Goal: Use online tool/utility: Utilize a website feature to perform a specific function

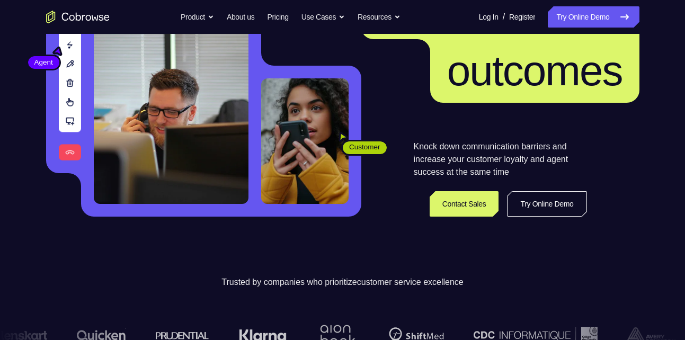
scroll to position [145, 0]
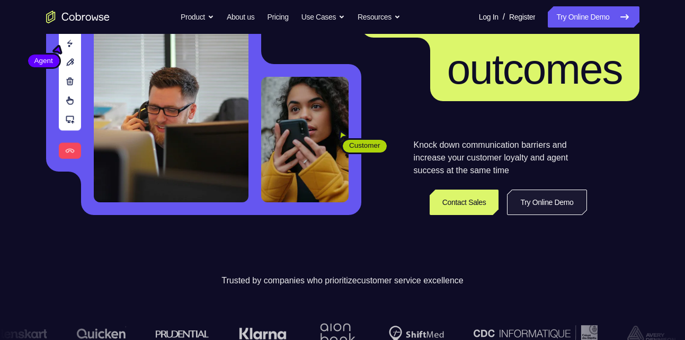
click at [549, 200] on link "Try Online Demo" at bounding box center [547, 202] width 80 height 25
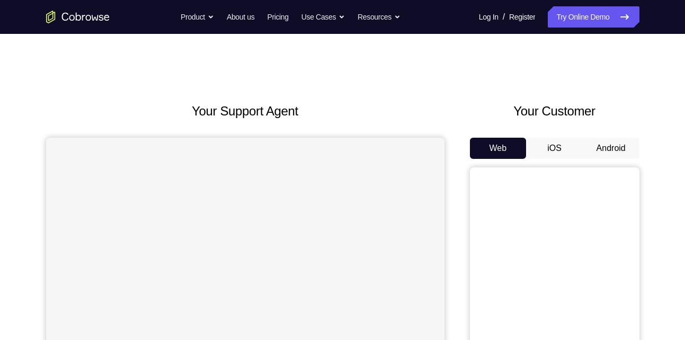
click at [626, 143] on button "Android" at bounding box center [611, 148] width 57 height 21
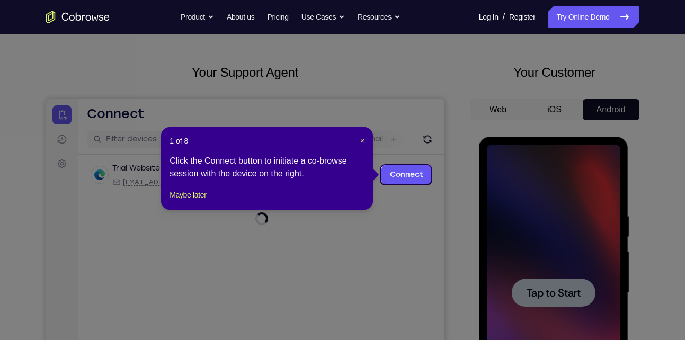
scroll to position [39, 0]
drag, startPoint x: 204, startPoint y: 201, endPoint x: 163, endPoint y: 103, distance: 106.9
click at [204, 201] on button "Maybe later" at bounding box center [188, 194] width 37 height 13
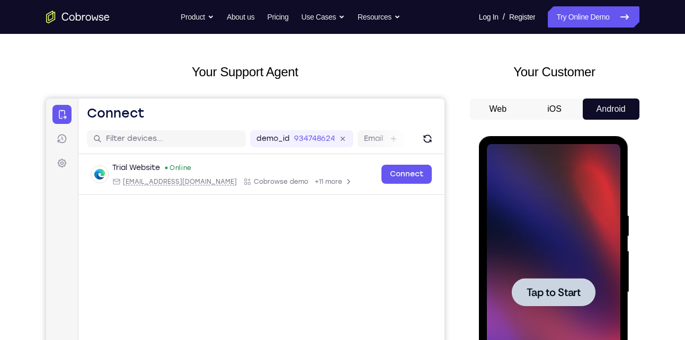
click at [571, 291] on span "Tap to Start" at bounding box center [554, 292] width 54 height 11
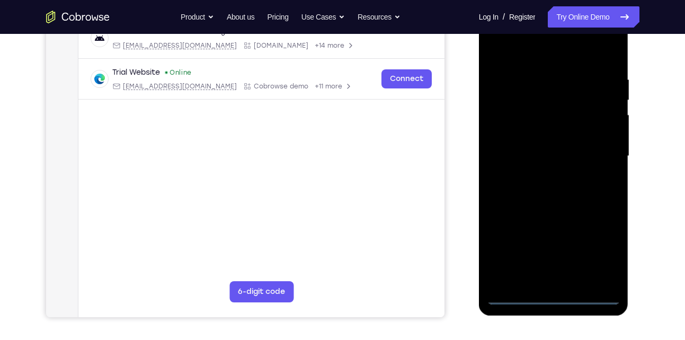
scroll to position [178, 0]
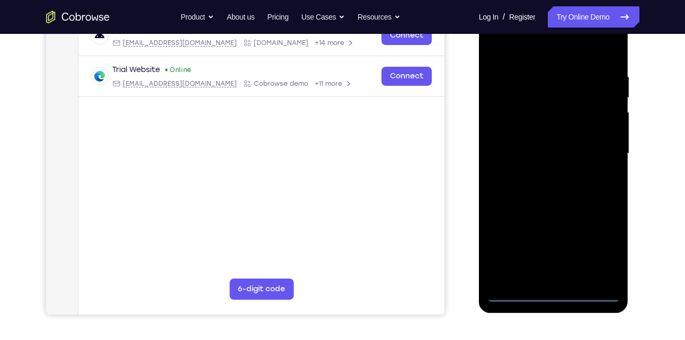
click at [558, 296] on div at bounding box center [554, 153] width 134 height 297
click at [608, 248] on div at bounding box center [554, 153] width 134 height 297
click at [573, 50] on div at bounding box center [554, 153] width 134 height 297
click at [599, 153] on div at bounding box center [554, 153] width 134 height 297
click at [541, 168] on div at bounding box center [554, 153] width 134 height 297
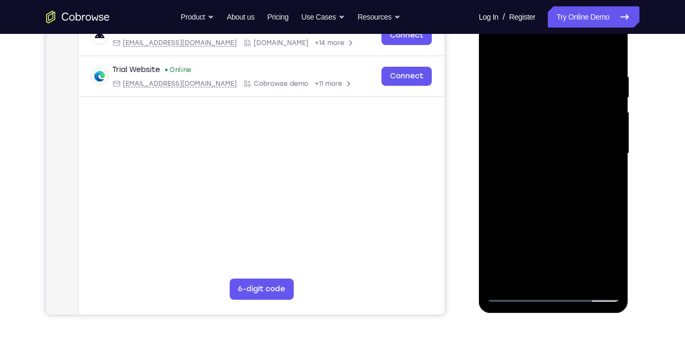
click at [551, 146] on div at bounding box center [554, 153] width 134 height 297
click at [552, 139] on div at bounding box center [554, 153] width 134 height 297
click at [549, 156] on div at bounding box center [554, 153] width 134 height 297
click at [538, 186] on div at bounding box center [554, 153] width 134 height 297
click at [541, 183] on div at bounding box center [554, 153] width 134 height 297
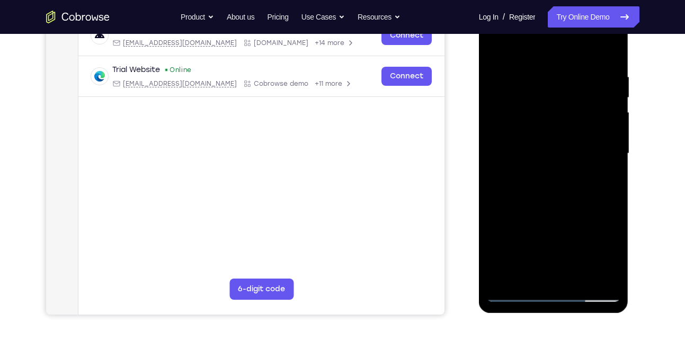
click at [540, 186] on div at bounding box center [554, 153] width 134 height 297
click at [564, 199] on div at bounding box center [554, 153] width 134 height 297
click at [584, 281] on div at bounding box center [554, 153] width 134 height 297
click at [572, 214] on div at bounding box center [554, 153] width 134 height 297
click at [516, 294] on div at bounding box center [554, 153] width 134 height 297
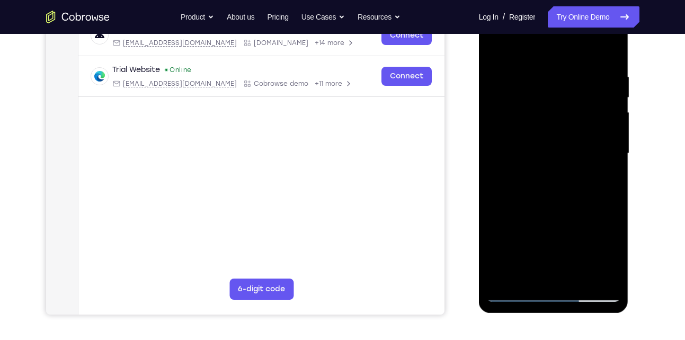
drag, startPoint x: 596, startPoint y: 70, endPoint x: 528, endPoint y: 67, distance: 67.9
click at [528, 67] on div at bounding box center [554, 153] width 134 height 297
drag, startPoint x: 558, startPoint y: 73, endPoint x: 557, endPoint y: 65, distance: 8.5
click at [557, 65] on div at bounding box center [554, 153] width 134 height 297
click at [581, 277] on div at bounding box center [554, 153] width 134 height 297
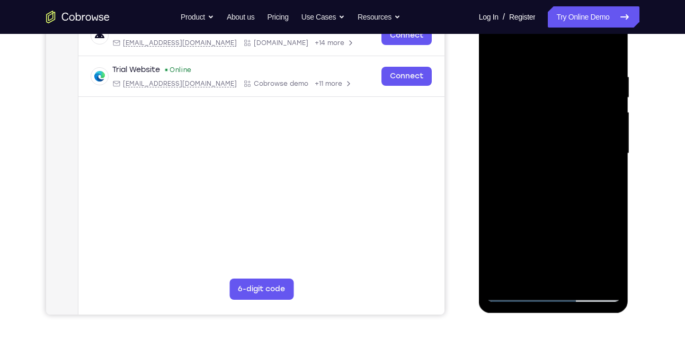
drag, startPoint x: 550, startPoint y: 220, endPoint x: 559, endPoint y: 86, distance: 134.4
click at [559, 86] on div at bounding box center [554, 153] width 134 height 297
click at [567, 185] on div at bounding box center [554, 153] width 134 height 297
click at [543, 275] on div at bounding box center [554, 153] width 134 height 297
click at [518, 298] on div at bounding box center [554, 153] width 134 height 297
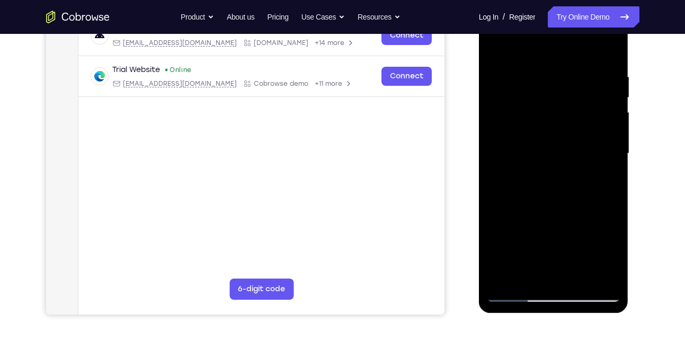
click at [518, 298] on div at bounding box center [554, 153] width 134 height 297
drag, startPoint x: 548, startPoint y: 228, endPoint x: 549, endPoint y: 162, distance: 66.3
click at [549, 162] on div at bounding box center [554, 153] width 134 height 297
drag, startPoint x: 524, startPoint y: 257, endPoint x: 540, endPoint y: 189, distance: 69.8
click at [540, 189] on div at bounding box center [554, 153] width 134 height 297
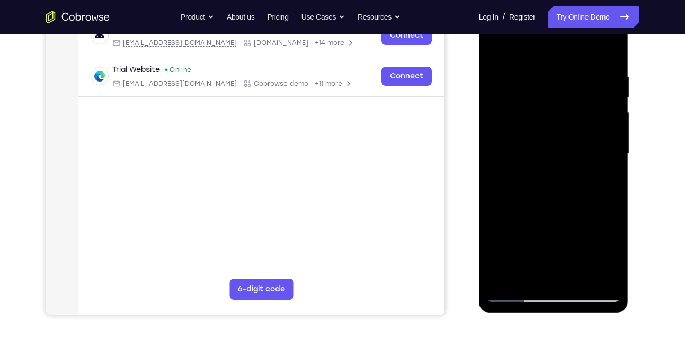
click at [518, 298] on div at bounding box center [554, 153] width 134 height 297
